Goal: Information Seeking & Learning: Learn about a topic

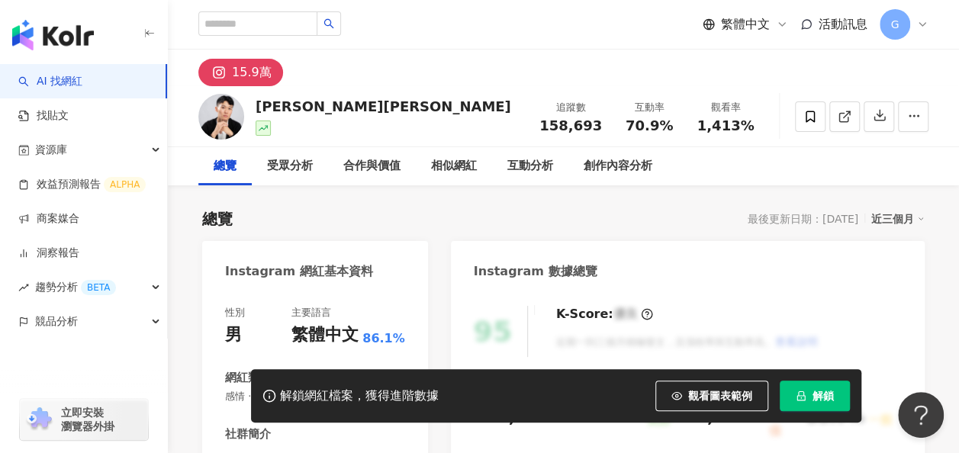
click at [713, 220] on div "總覽 最後更新日期：2025/8/19 近三個月" at bounding box center [563, 218] width 722 height 21
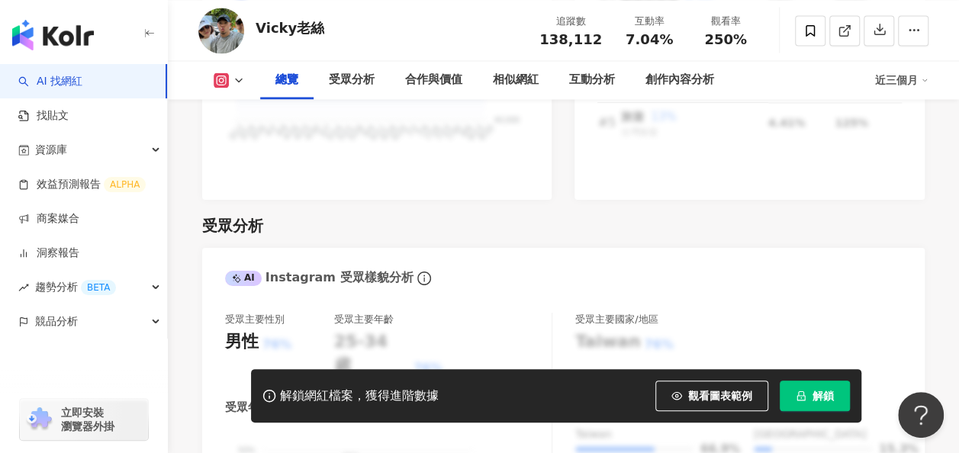
scroll to position [1449, 0]
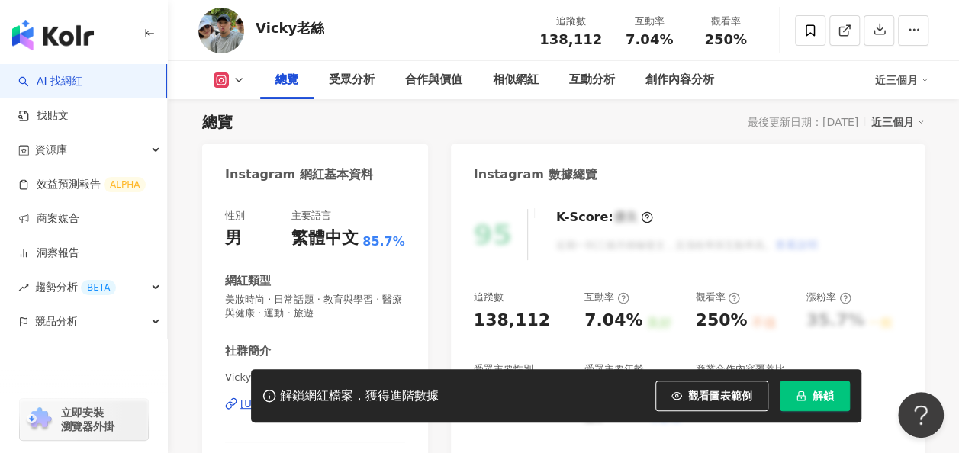
scroll to position [0, 0]
